Goal: Information Seeking & Learning: Learn about a topic

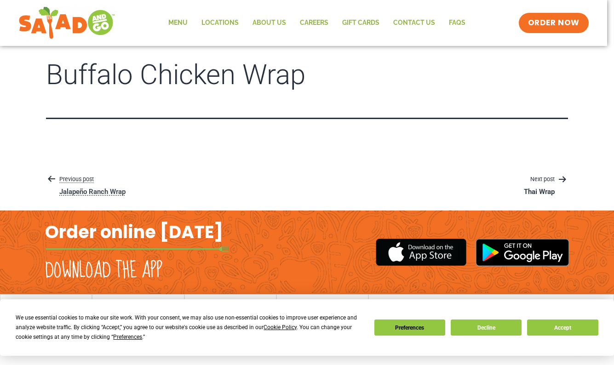
click at [53, 184] on icon "Posts" at bounding box center [51, 178] width 11 height 11
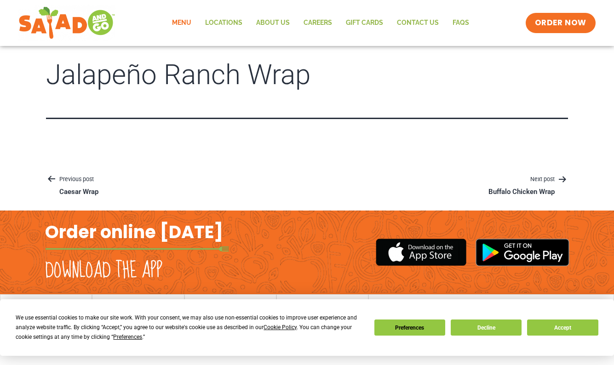
click at [186, 24] on link "Menu" at bounding box center [181, 22] width 33 height 21
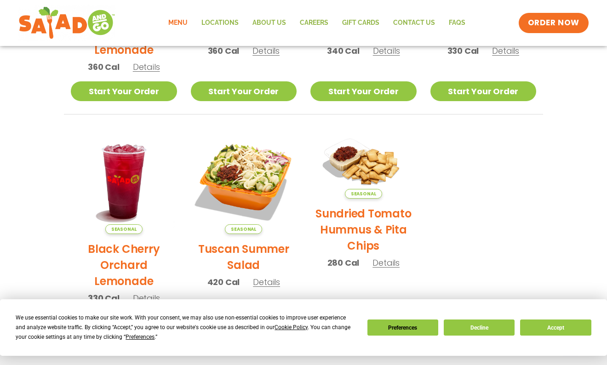
scroll to position [346, 0]
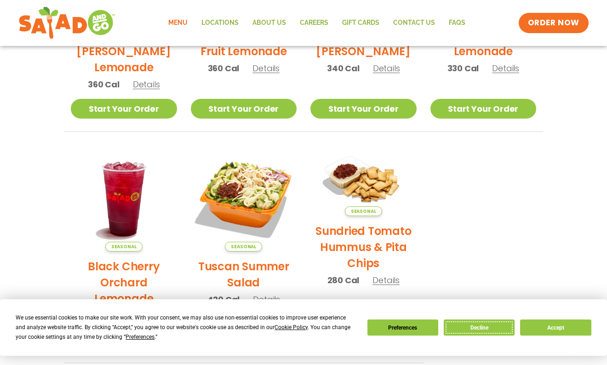
click at [483, 325] on button "Decline" at bounding box center [479, 328] width 71 height 16
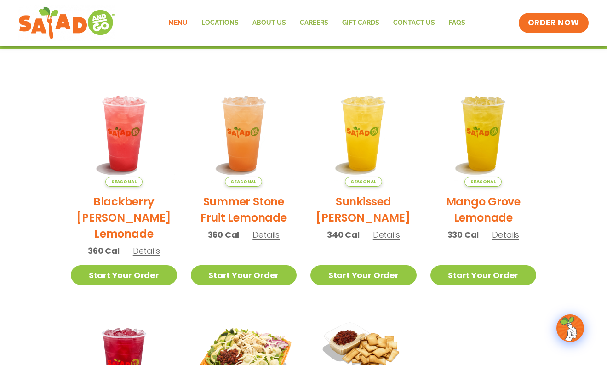
scroll to position [1, 0]
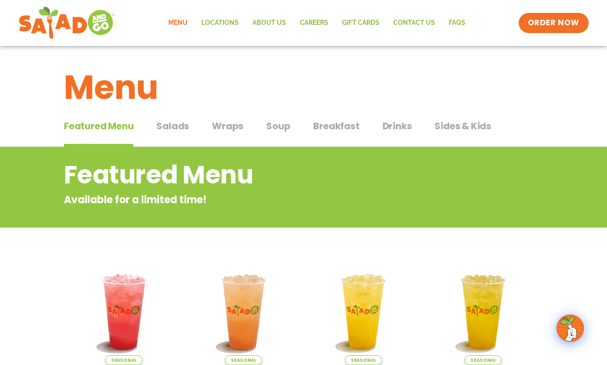
click at [233, 124] on span "Wraps" at bounding box center [227, 126] width 31 height 14
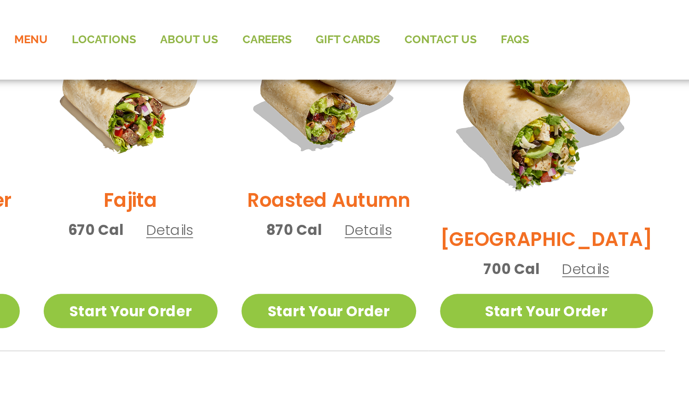
scroll to position [268, 0]
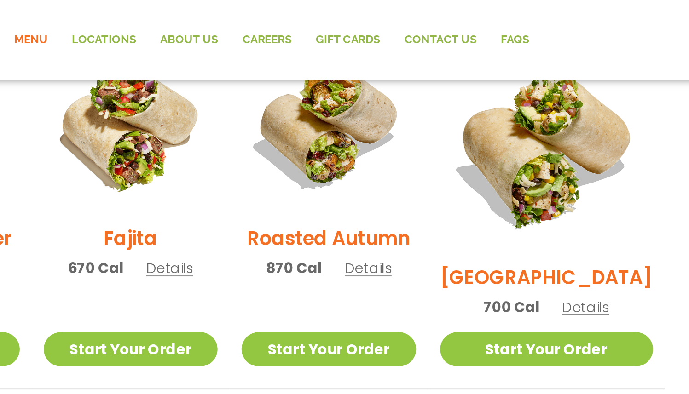
click at [552, 172] on span "Details" at bounding box center [538, 177] width 27 height 11
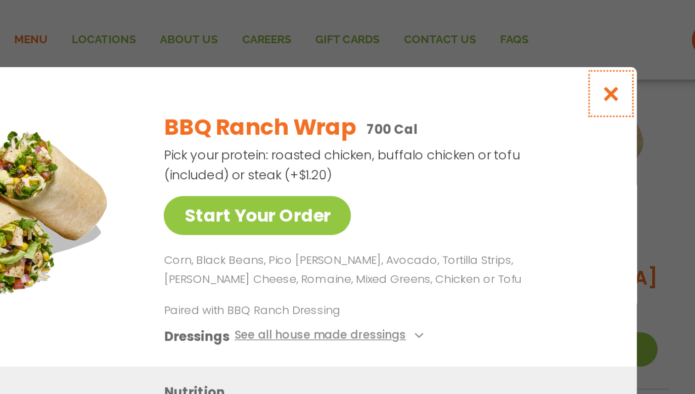
click at [554, 56] on icon "Close modal" at bounding box center [553, 54] width 11 height 10
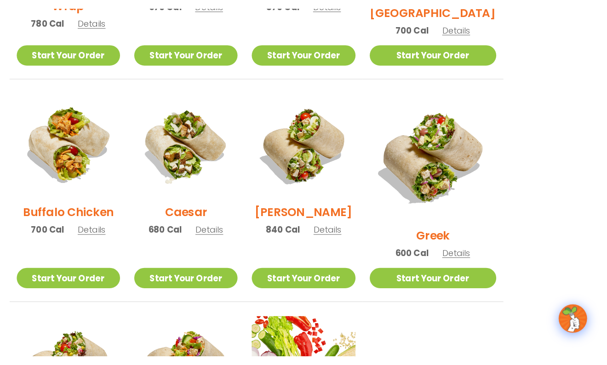
scroll to position [368, 0]
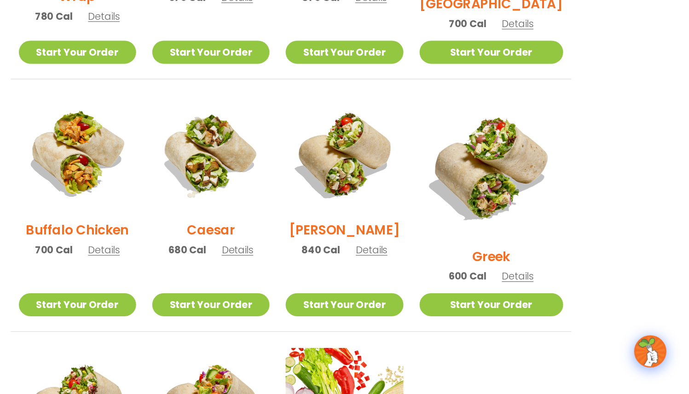
click at [548, 287] on span "Details" at bounding box center [538, 292] width 27 height 11
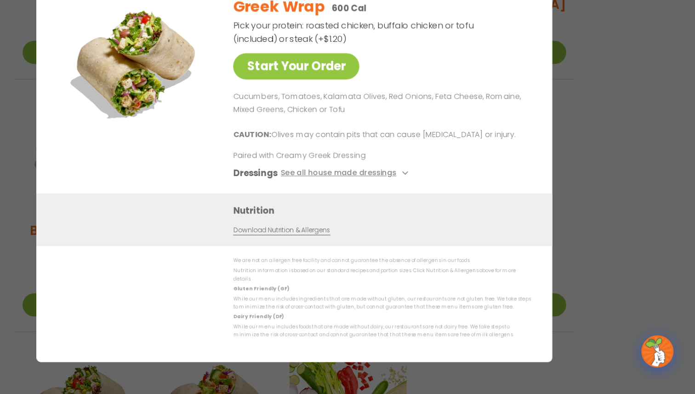
click at [614, 199] on div "Start Your Order Greek Wrap 600 Cal Pick your protein: roasted chicken, buffalo…" at bounding box center [347, 197] width 695 height 394
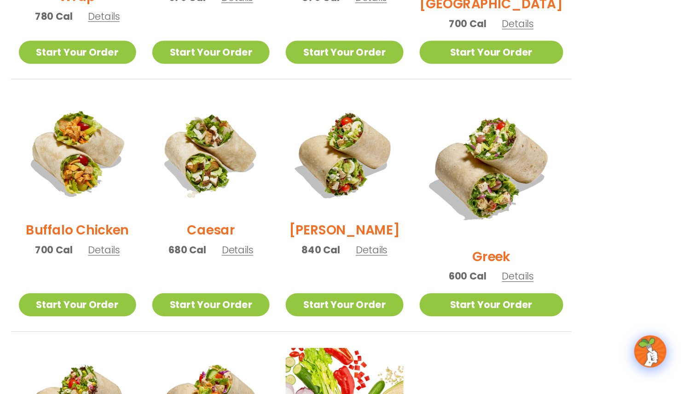
click at [427, 276] on span "Details" at bounding box center [413, 270] width 27 height 11
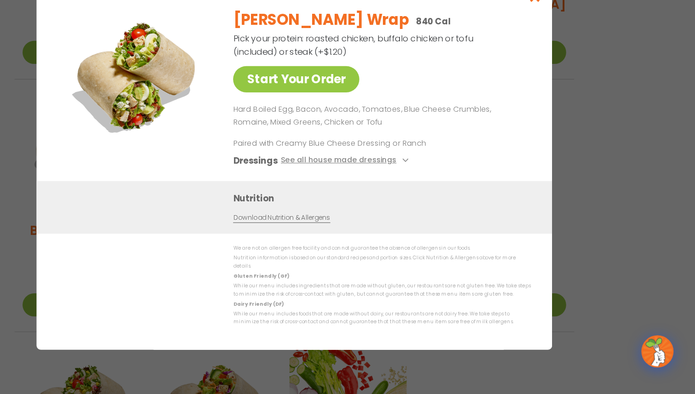
click at [585, 228] on div "Start Your Order Cobb Wrap 840 Cal Pick your protein: roasted chicken, buffalo …" at bounding box center [347, 197] width 695 height 394
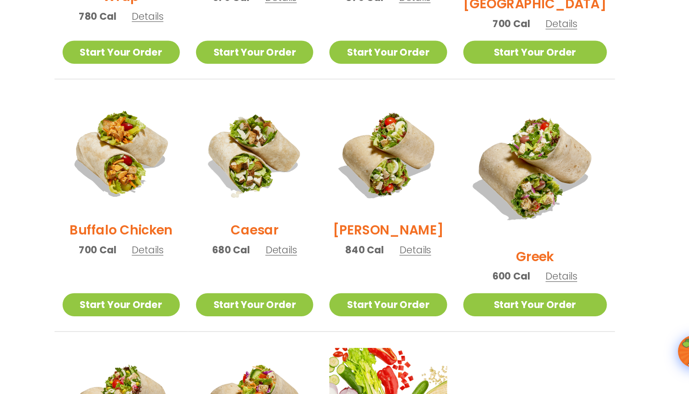
click at [189, 276] on span "Details" at bounding box center [184, 270] width 27 height 11
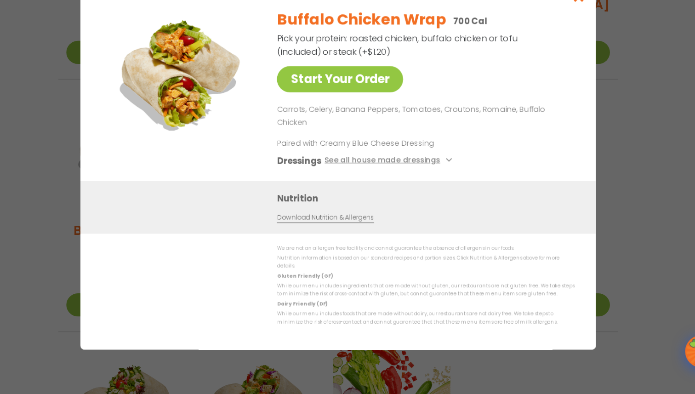
click at [93, 269] on div "Start Your Order Buffalo Chicken Wrap 700 Cal Pick your protein: roasted chicke…" at bounding box center [347, 197] width 695 height 394
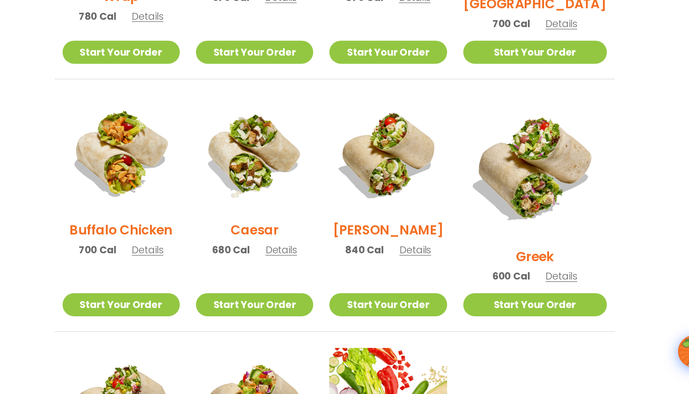
click at [301, 276] on span "Details" at bounding box center [298, 270] width 27 height 11
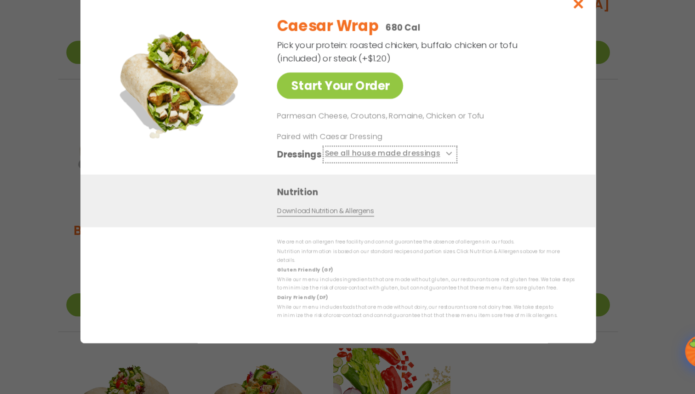
click at [346, 191] on button "See all house made dressings" at bounding box center [392, 188] width 112 height 11
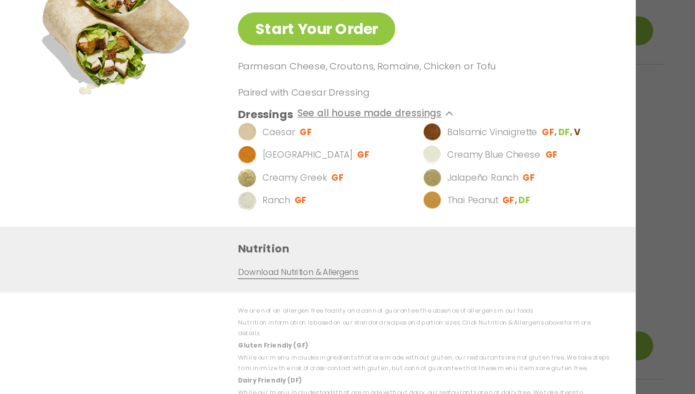
click at [578, 204] on div "Start Your Order Caesar Wrap 680 Cal Pick your protein: roasted chicken, buffal…" at bounding box center [347, 197] width 695 height 394
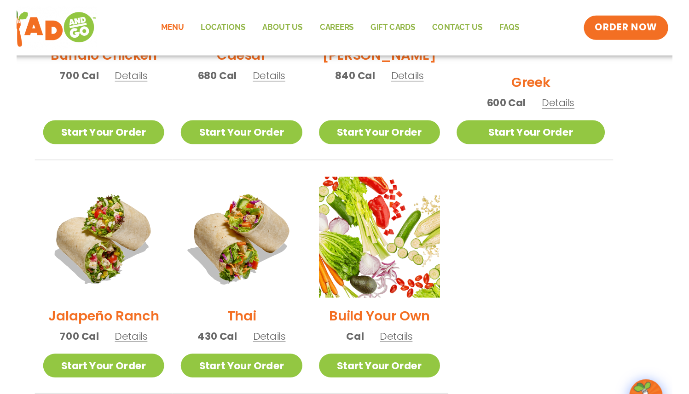
scroll to position [556, 0]
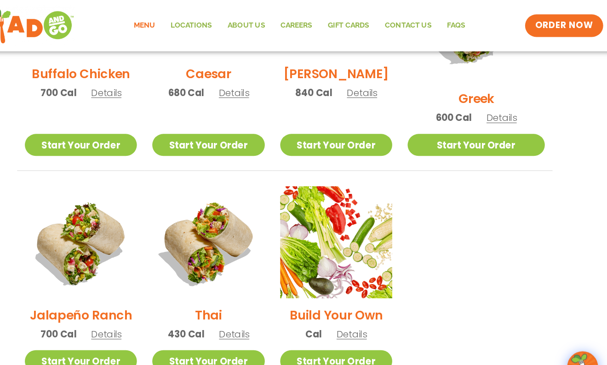
click at [263, 293] on span "Details" at bounding box center [258, 298] width 27 height 11
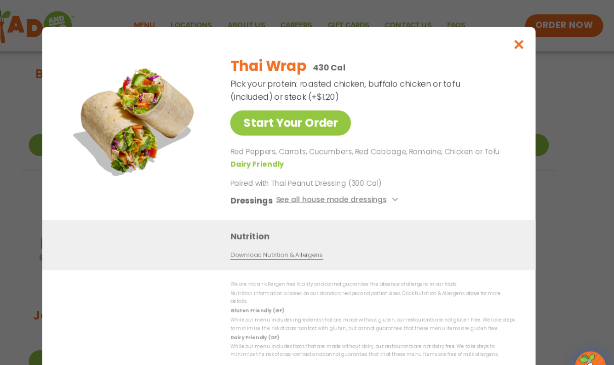
click at [50, 210] on div "Start Your Order Thai Wrap 430 Cal Pick your protein: roasted chicken, buffalo …" at bounding box center [307, 182] width 614 height 365
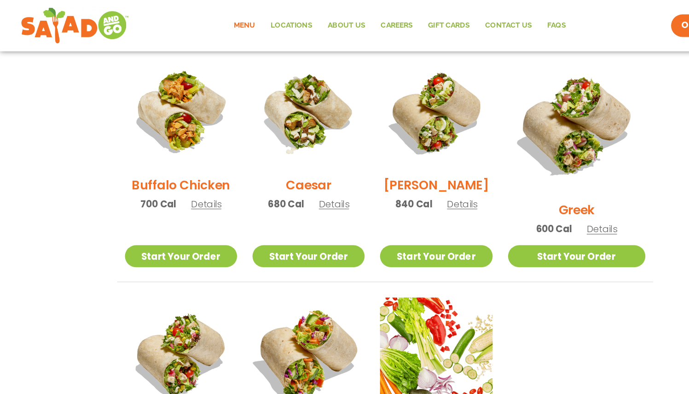
scroll to position [451, 0]
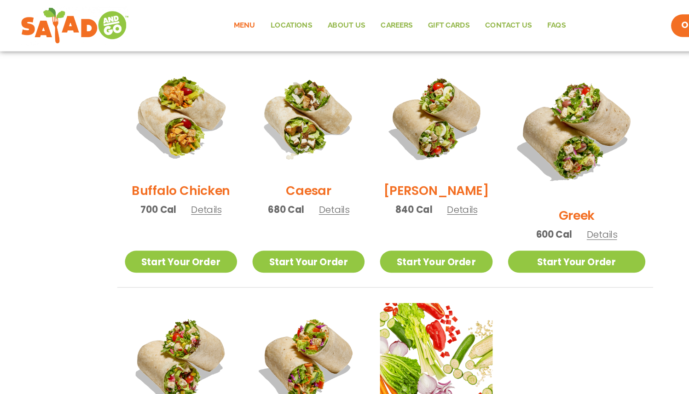
click at [307, 193] on span "Details" at bounding box center [298, 187] width 27 height 11
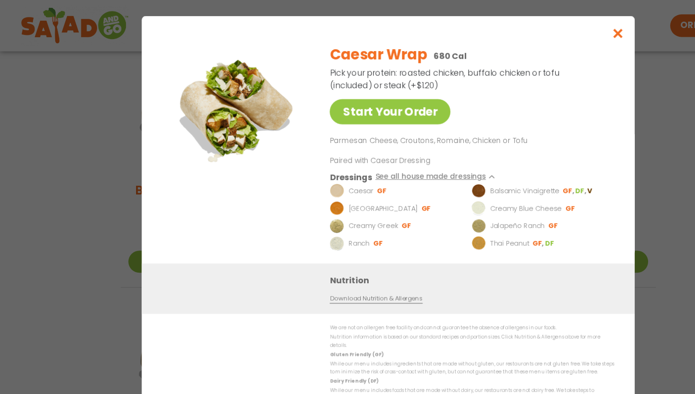
click at [112, 151] on div "Start Your Order Caesar Wrap 680 Cal Pick your protein: roasted chicken, buffal…" at bounding box center [347, 197] width 695 height 394
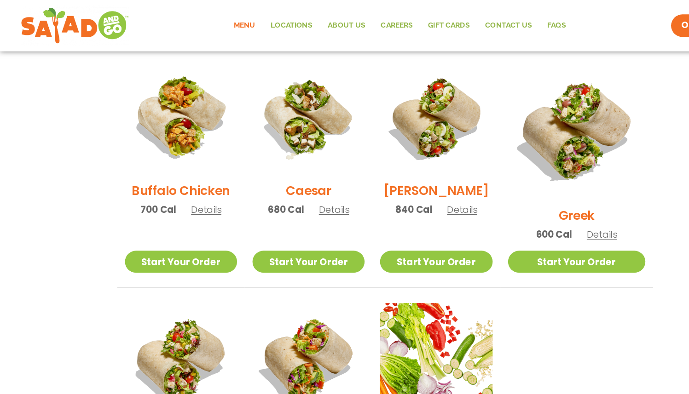
click at [427, 193] on span "Details" at bounding box center [413, 187] width 27 height 11
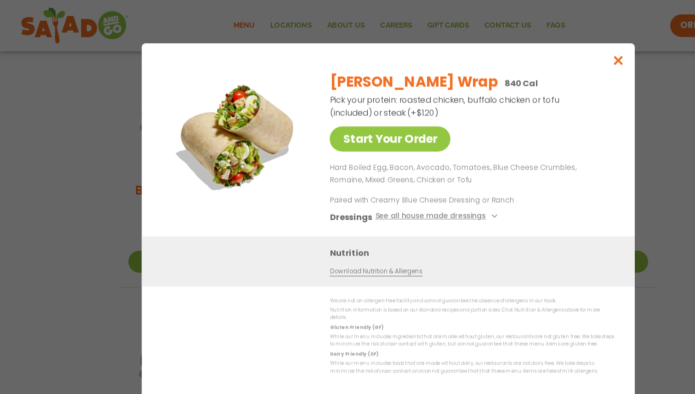
click at [37, 164] on div "Start Your Order Cobb Wrap 840 Cal Pick your protein: roasted chicken, buffalo …" at bounding box center [347, 197] width 695 height 394
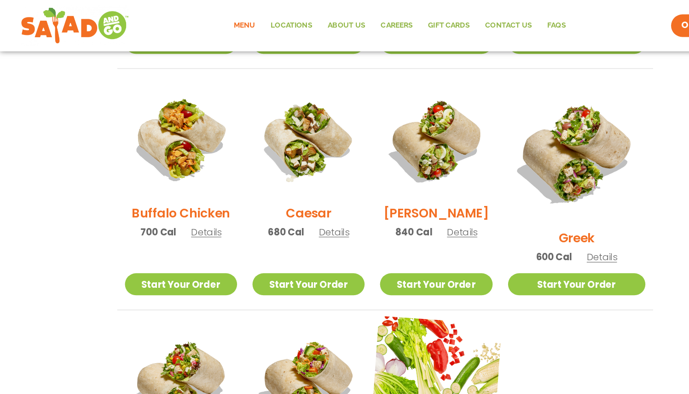
scroll to position [424, 0]
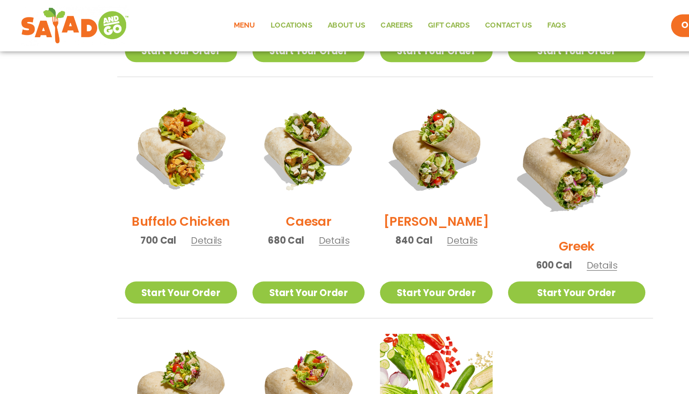
click at [544, 232] on span "Details" at bounding box center [538, 237] width 27 height 11
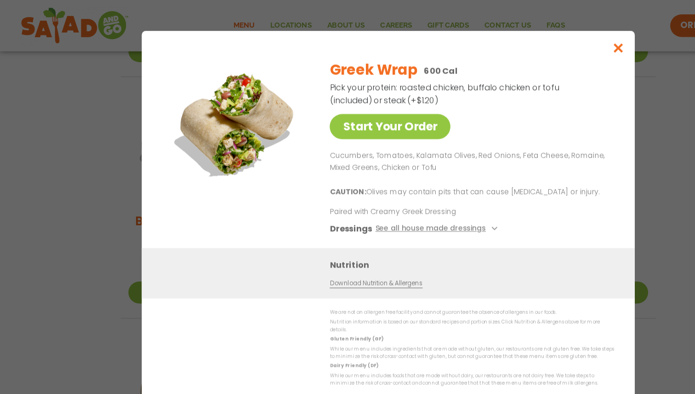
click at [580, 188] on div "Start Your Order Greek Wrap 600 Cal Pick your protein: roasted chicken, buffalo…" at bounding box center [347, 197] width 695 height 394
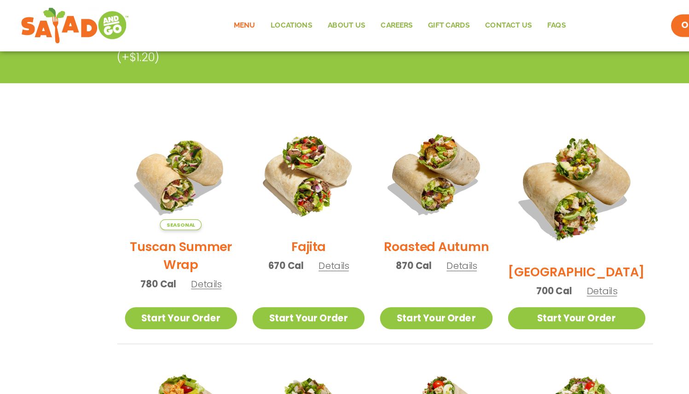
scroll to position [184, 0]
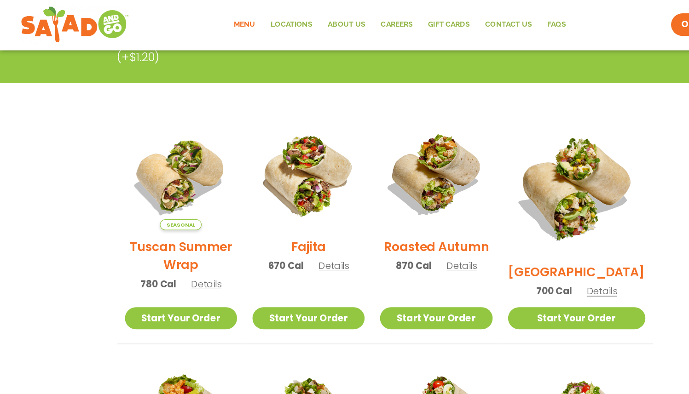
click at [540, 256] on span "Details" at bounding box center [538, 261] width 27 height 11
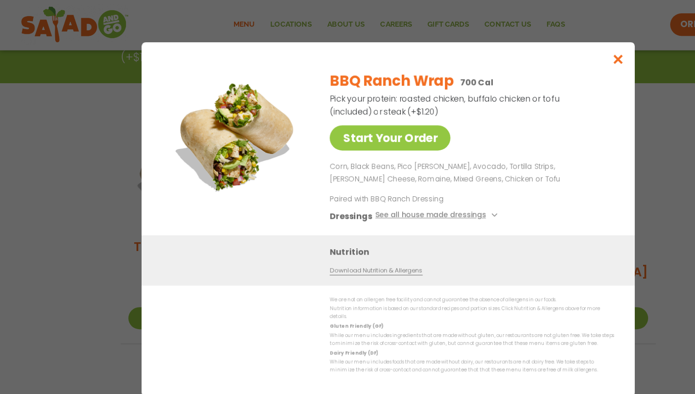
click at [574, 222] on div "Start Your Order BBQ Ranch Wrap 700 Cal Pick your protein: roasted chicken, buf…" at bounding box center [347, 197] width 695 height 394
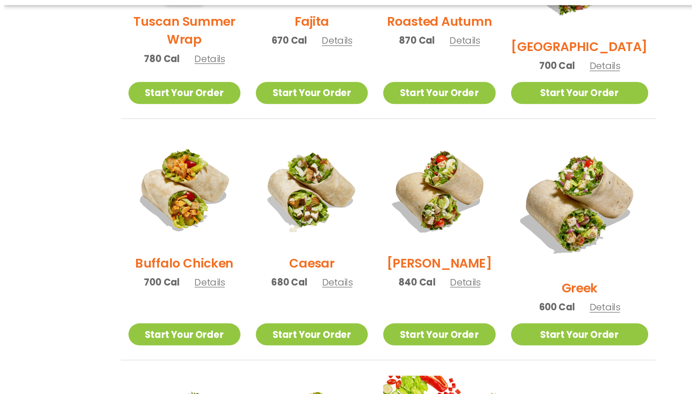
scroll to position [349, 0]
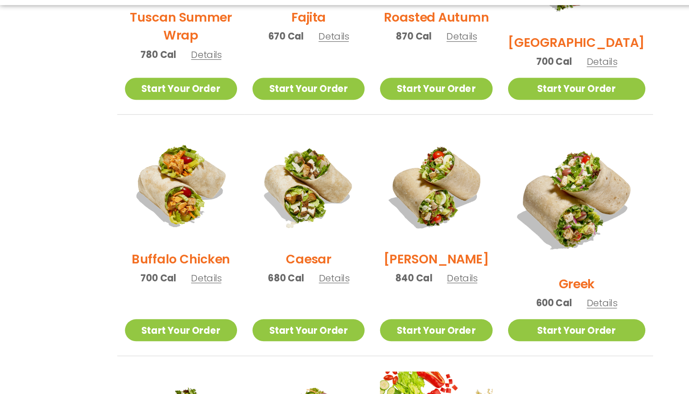
click at [181, 295] on span "Details" at bounding box center [184, 289] width 27 height 11
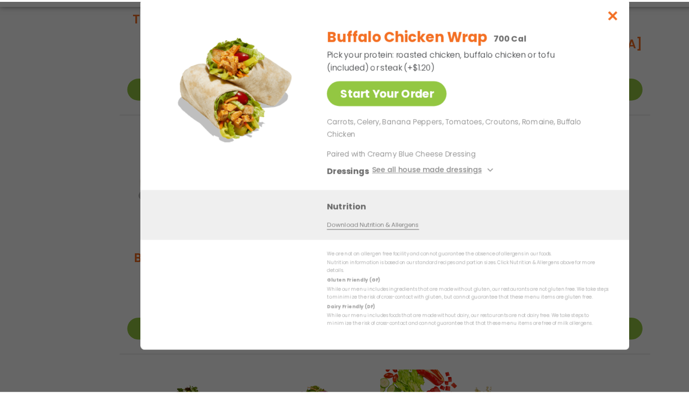
scroll to position [348, 0]
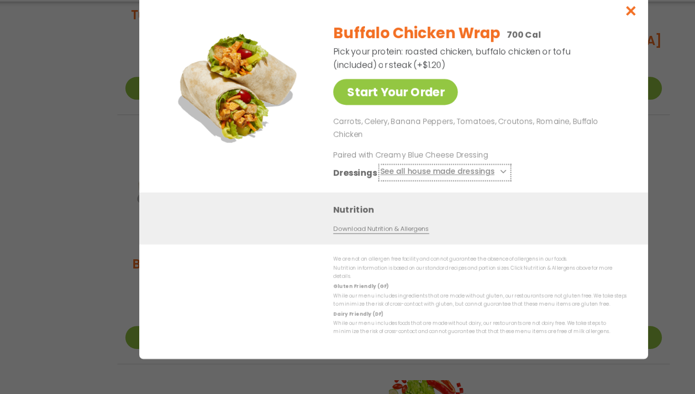
click at [346, 190] on button "See all house made dressings" at bounding box center [392, 193] width 112 height 11
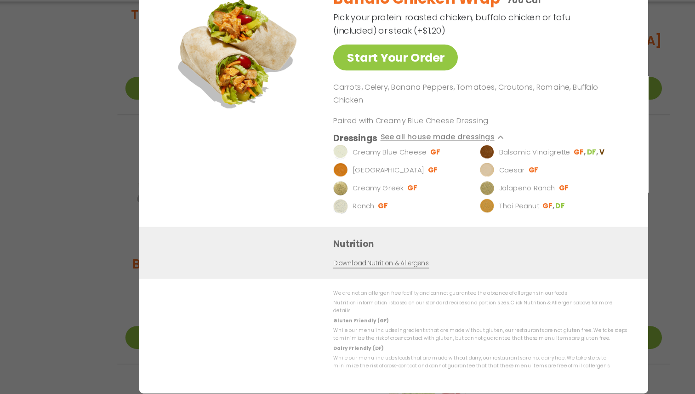
click at [90, 184] on div "Start Your Order Buffalo Chicken Wrap 700 Cal Pick your protein: roasted chicke…" at bounding box center [347, 197] width 695 height 394
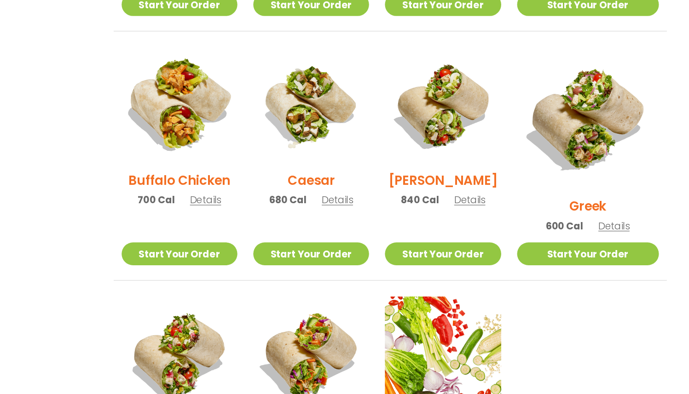
scroll to position [416, 0]
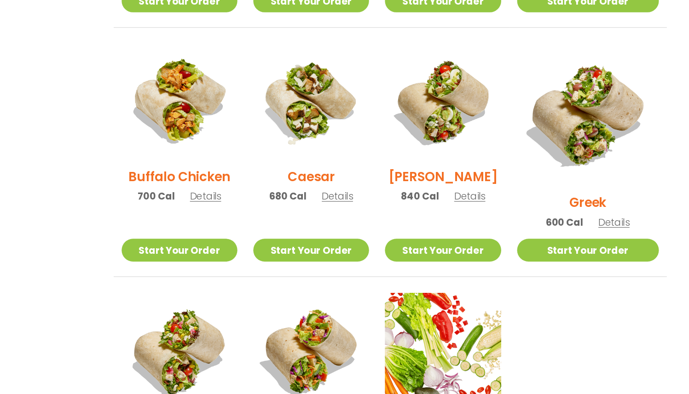
click at [427, 225] on span "Details" at bounding box center [413, 222] width 27 height 11
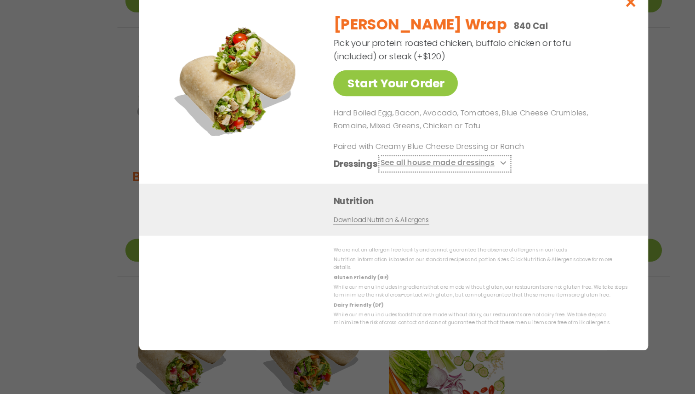
click at [400, 200] on button "See all house made dressings" at bounding box center [392, 193] width 112 height 11
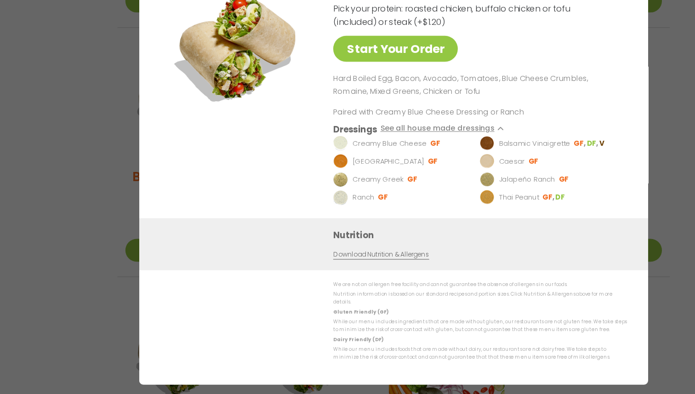
click at [112, 220] on div "Start Your Order Cobb Wrap 840 Cal Pick your protein: roasted chicken, buffalo …" at bounding box center [347, 197] width 695 height 394
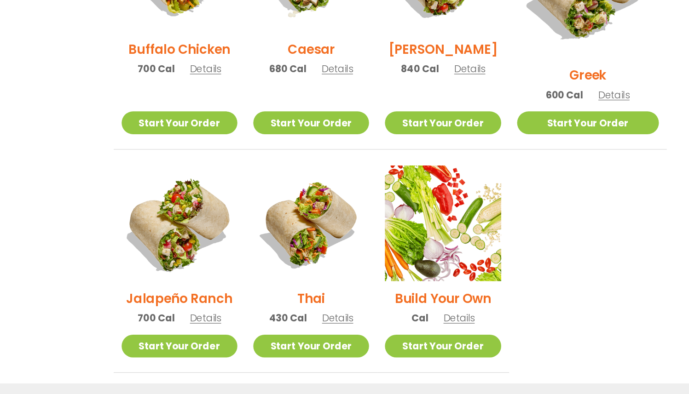
scroll to position [531, 0]
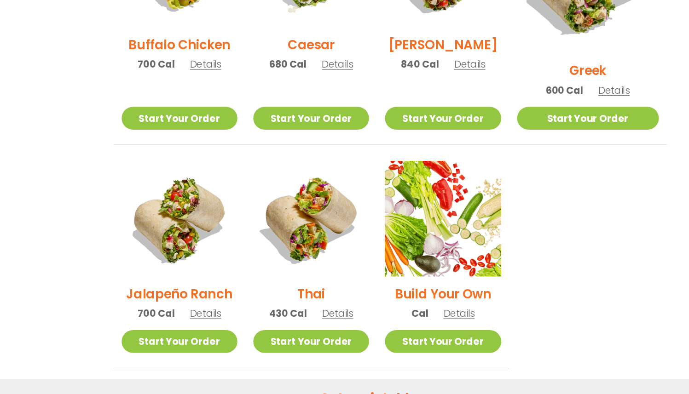
click at [300, 318] on span "Details" at bounding box center [299, 323] width 27 height 11
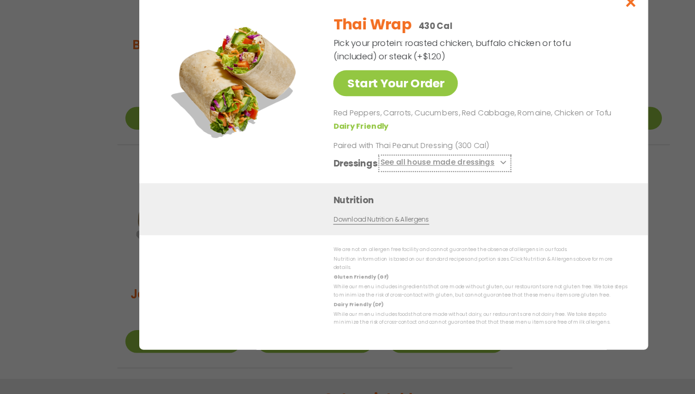
click at [343, 196] on button "See all house made dressings" at bounding box center [392, 193] width 112 height 11
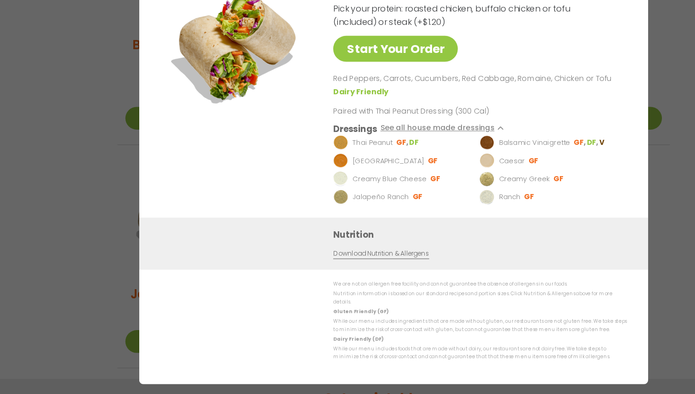
click at [53, 263] on div "Start Your Order Thai Wrap 430 Cal Pick your protein: roasted chicken, buffalo …" at bounding box center [347, 197] width 695 height 394
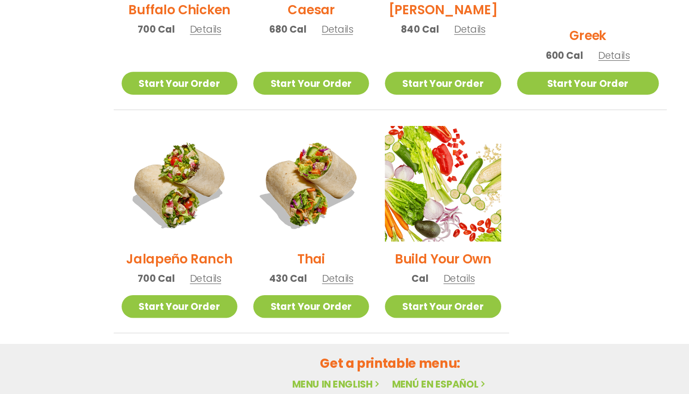
scroll to position [573, 0]
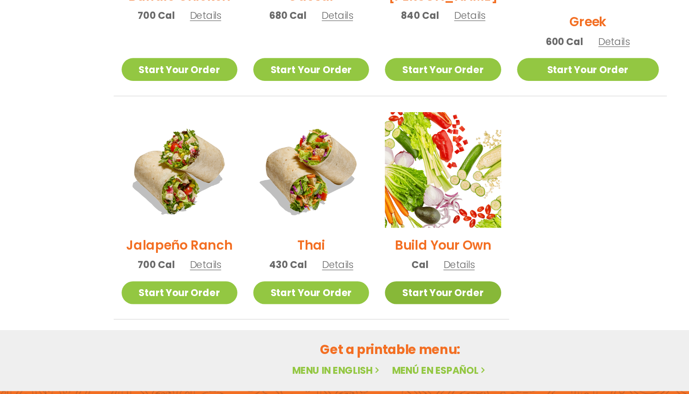
click at [412, 299] on link "Start Your Order" at bounding box center [390, 306] width 100 height 20
